Goal: Find specific page/section: Find specific page/section

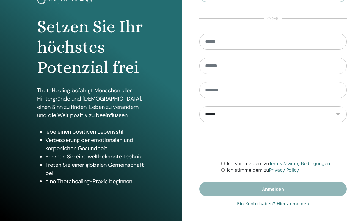
click at [289, 205] on link "Ein Konto haben? Hier anmelden" at bounding box center [273, 203] width 72 height 7
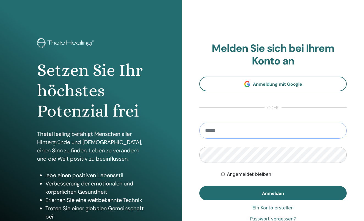
type input "**********"
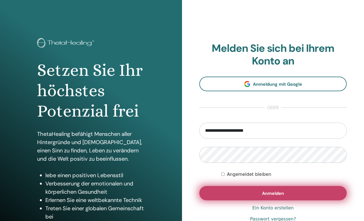
click at [257, 194] on button "Anmelden" at bounding box center [272, 193] width 147 height 14
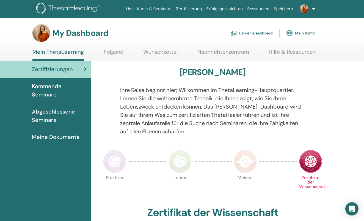
click at [243, 33] on link "Lehrer-Dashboard" at bounding box center [252, 33] width 42 height 12
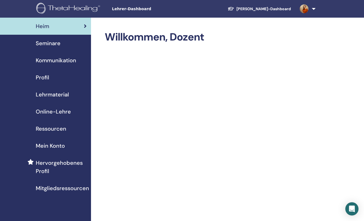
click at [64, 112] on span "Online-Lehre" at bounding box center [53, 111] width 35 height 8
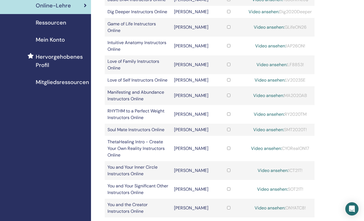
scroll to position [120, 0]
